Goal: Task Accomplishment & Management: Manage account settings

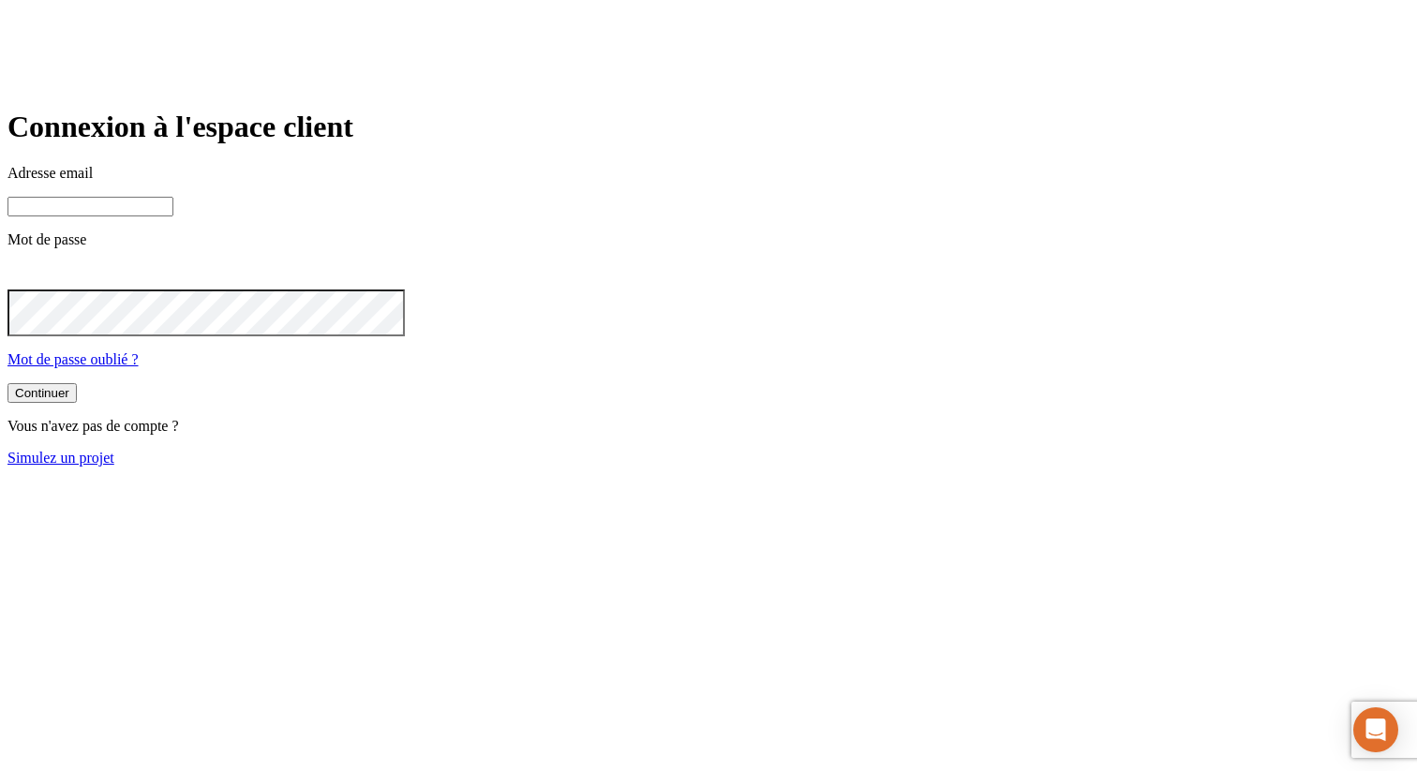
click at [173, 217] on input at bounding box center [90, 207] width 166 height 20
click at [7, 482] on com-1password-button at bounding box center [7, 482] width 0 height 0
click at [173, 217] on input at bounding box center [90, 207] width 166 height 20
click at [423, 255] on main "Connexion à l'espace client Adresse email Mot de passe Mot de passe oublié ? Co…" at bounding box center [708, 288] width 1402 height 356
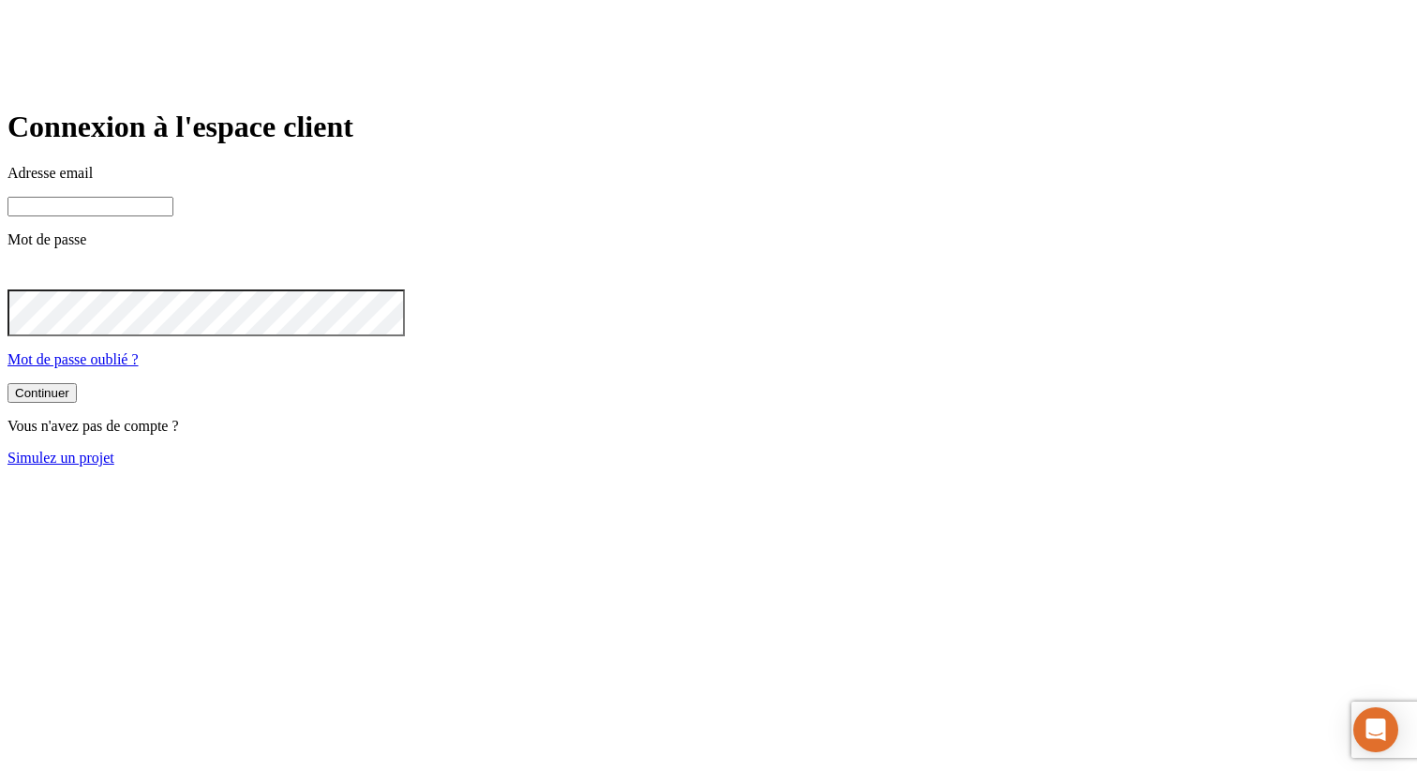
click at [1048, 348] on main "Connexion à l'espace client Adresse email Mot de passe Mot de passe oublié ? Co…" at bounding box center [708, 288] width 1402 height 356
click at [745, 248] on p "Mot de passe" at bounding box center [708, 240] width 1402 height 17
click at [173, 217] on input at bounding box center [90, 207] width 166 height 20
click at [941, 135] on div "Connexion à l'espace client Adresse email Mot de passe Mot de passe oublié ? Co…" at bounding box center [708, 288] width 1402 height 356
